Goal: Task Accomplishment & Management: Manage account settings

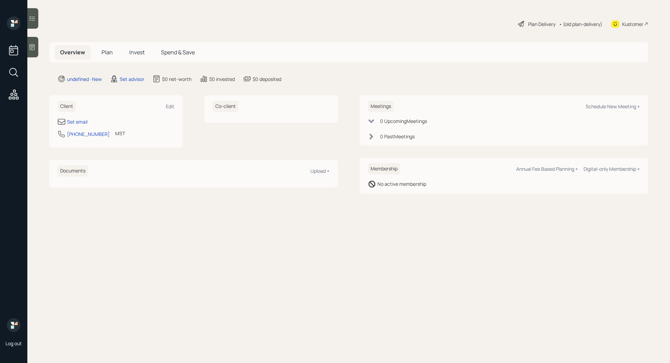
click at [37, 51] on div at bounding box center [32, 47] width 11 height 21
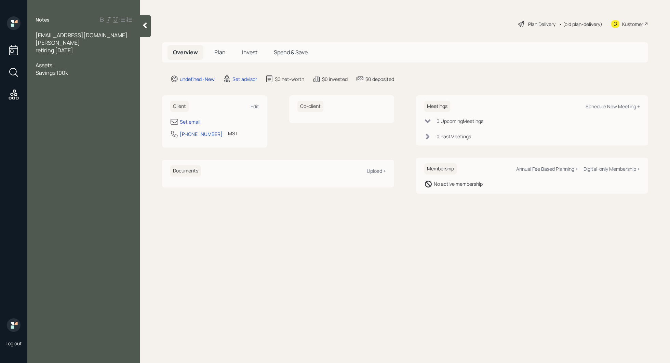
click at [57, 64] on div "Assets" at bounding box center [84, 66] width 96 height 8
click at [49, 58] on div at bounding box center [84, 58] width 96 height 8
click at [194, 125] on div "Set email" at bounding box center [214, 122] width 89 height 8
click at [193, 124] on div "Set email" at bounding box center [190, 121] width 21 height 7
select select "America/[GEOGRAPHIC_DATA]"
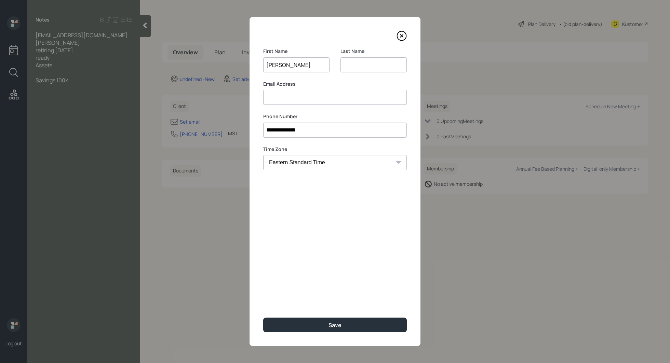
type input "[PERSON_NAME]"
click at [348, 67] on input at bounding box center [374, 64] width 66 height 15
type input "[PERSON_NAME]"
click at [301, 100] on input at bounding box center [335, 97] width 144 height 15
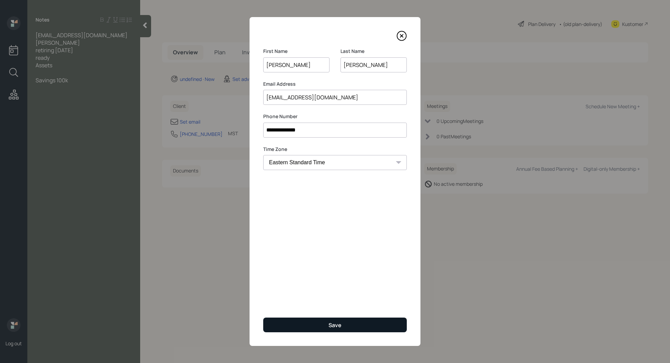
type input "[EMAIL_ADDRESS][DOMAIN_NAME]"
click at [343, 322] on button "Save" at bounding box center [335, 325] width 144 height 15
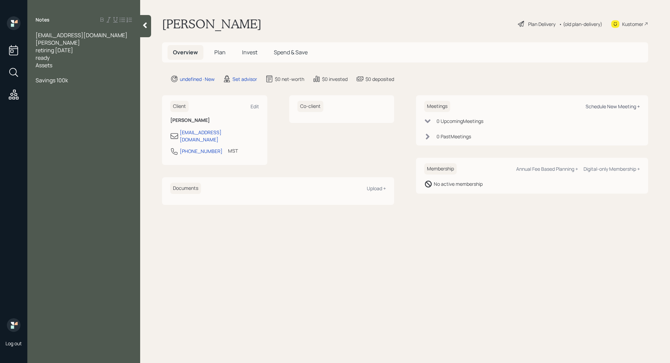
click at [598, 105] on div "Schedule New Meeting +" at bounding box center [613, 106] width 54 height 6
select select "round-[PERSON_NAME]"
